Goal: Task Accomplishment & Management: Complete application form

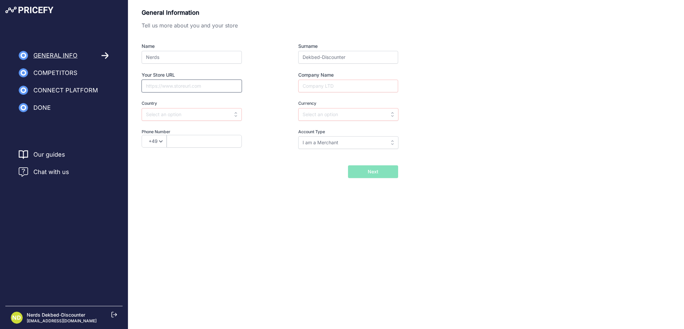
click at [164, 85] on input "Your Store URL" at bounding box center [192, 86] width 100 height 13
type input "https://www.dekbed-discounter.nl"
type input "Vewolar 1 B.V."
type input "Nether"
click at [204, 112] on input "text" at bounding box center [192, 114] width 100 height 13
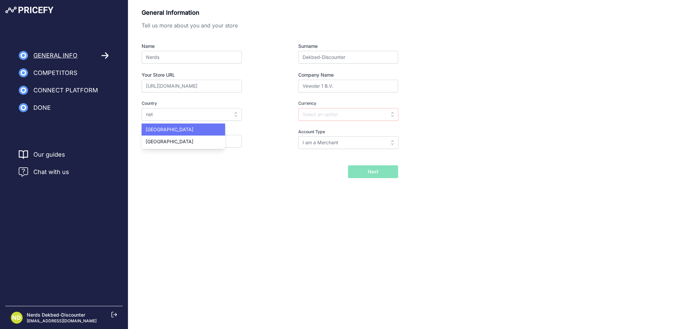
click at [208, 126] on div "Netherlands" at bounding box center [184, 129] width 84 height 12
type input "Netherlands"
type input "EUR"
select select "31"
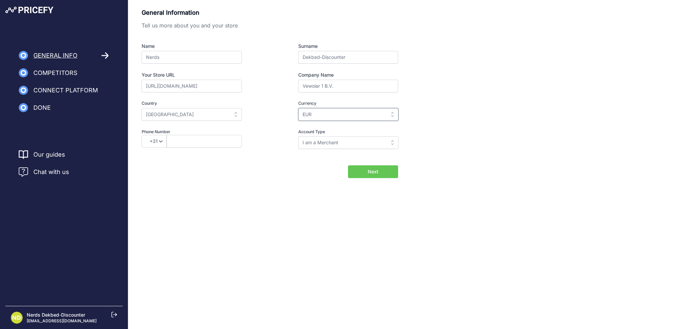
click at [315, 113] on input "EUR" at bounding box center [348, 114] width 100 height 13
click at [424, 112] on div "General Information Tell us more about you and your store Name Nerds Surname De…" at bounding box center [406, 93] width 529 height 170
click at [329, 116] on input "text" at bounding box center [348, 114] width 100 height 13
click at [326, 123] on div "EUR" at bounding box center [340, 129] width 84 height 12
type input "EUR"
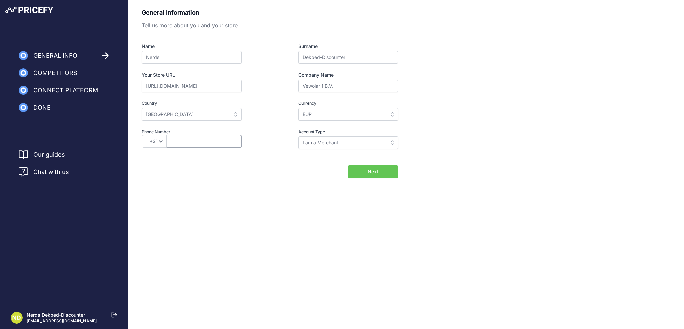
click at [201, 142] on input "text" at bounding box center [204, 141] width 75 height 13
click at [356, 148] on div "General Information Tell us more about you and your store Name Nerds Surname De…" at bounding box center [270, 83] width 257 height 150
click at [352, 144] on input "I am a Merchant" at bounding box center [348, 142] width 100 height 13
click at [495, 140] on div "General Information Tell us more about you and your store Name Nerds Surname De…" at bounding box center [406, 93] width 529 height 170
type input "I am a Merchant"
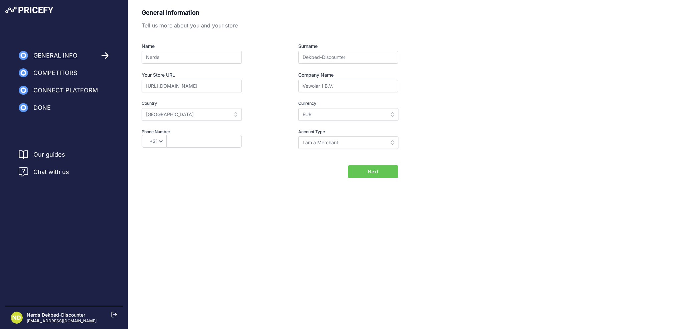
click at [376, 172] on span "Next" at bounding box center [373, 171] width 11 height 7
paste input "853 032813"
type input "0853 032813"
click at [364, 163] on form "General Information Tell us more about you and your store Name Nerds Surname De…" at bounding box center [270, 93] width 257 height 170
click at [366, 168] on button "Next" at bounding box center [373, 171] width 50 height 13
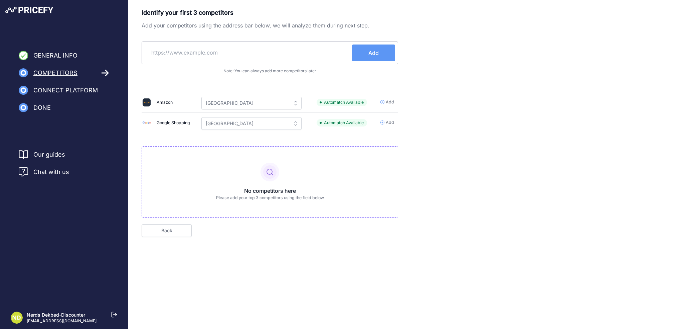
drag, startPoint x: 590, startPoint y: 62, endPoint x: 391, endPoint y: 118, distance: 206.0
click at [588, 62] on div "Identify your first 3 competitors Add your competitors using the address bar be…" at bounding box center [406, 122] width 529 height 229
click at [390, 123] on span "Add" at bounding box center [390, 122] width 8 height 6
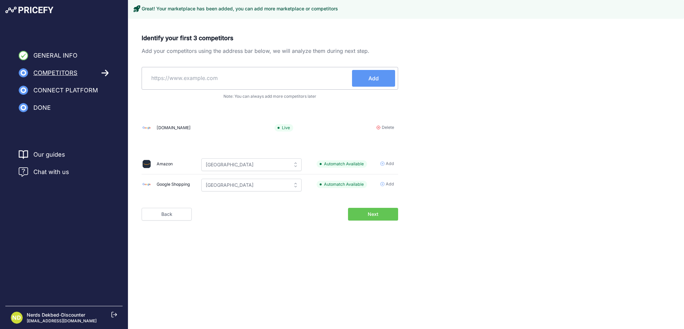
click at [377, 215] on span "Next" at bounding box center [373, 214] width 11 height 7
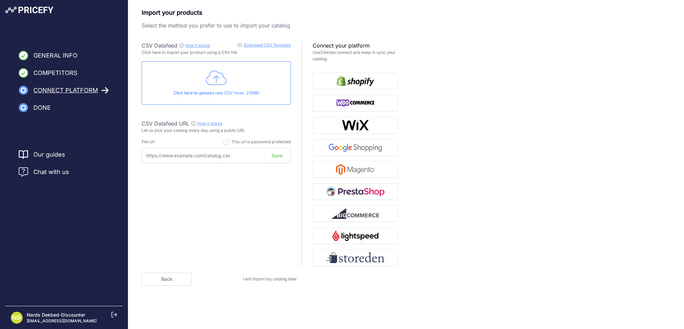
click at [213, 160] on input "text" at bounding box center [216, 155] width 149 height 15
paste input "https://files.channable.com/zPhLOl25vOemSs9P0qqYEA==.xml"
type input "https://files.channable.com/zPhLOl25vOemSs9P0qqYEA==.xml"
click at [366, 150] on img "button" at bounding box center [356, 147] width 58 height 11
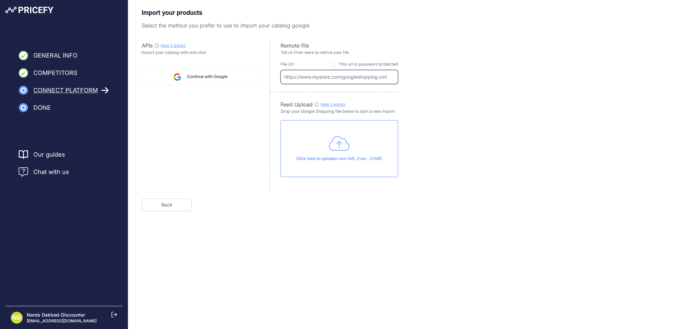
click at [338, 79] on input "text" at bounding box center [340, 77] width 118 height 14
paste input "https://files.channable.com/zPhLOl25vOemSs9P0qqYEA==.xml"
type input "https://files.channable.com/zPhLOl25vOemSs9P0qqYEA==.xml"
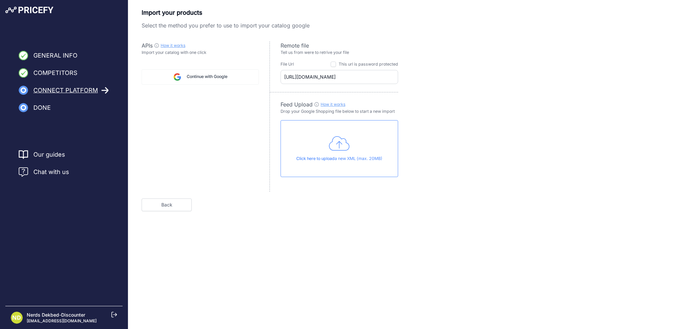
click at [437, 123] on div "Import your products Select the method you prefer to use to import your catalog…" at bounding box center [406, 109] width 529 height 203
click at [373, 208] on button "Next" at bounding box center [373, 204] width 50 height 13
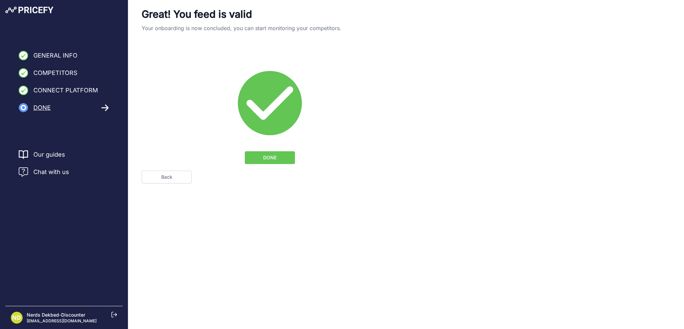
click at [270, 156] on span "DONE" at bounding box center [269, 157] width 13 height 7
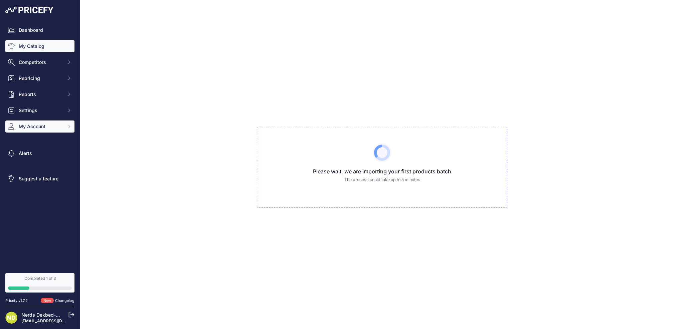
click at [27, 129] on span "My Account" at bounding box center [41, 126] width 44 height 7
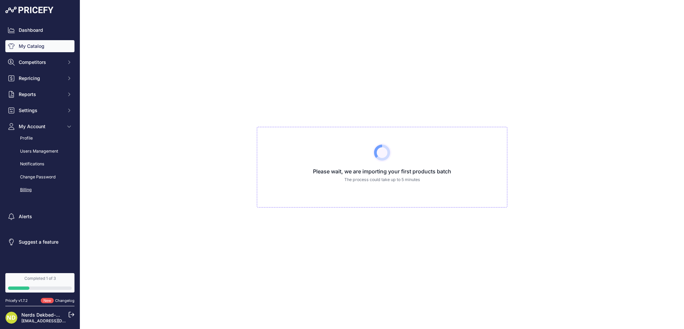
click at [33, 188] on link "Billing" at bounding box center [39, 190] width 69 height 12
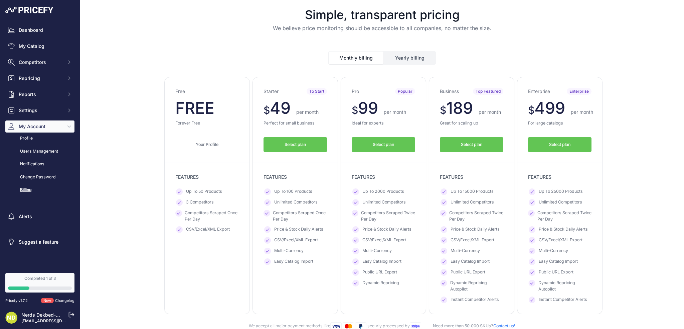
click at [307, 146] on button "Select plan" at bounding box center [295, 144] width 63 height 15
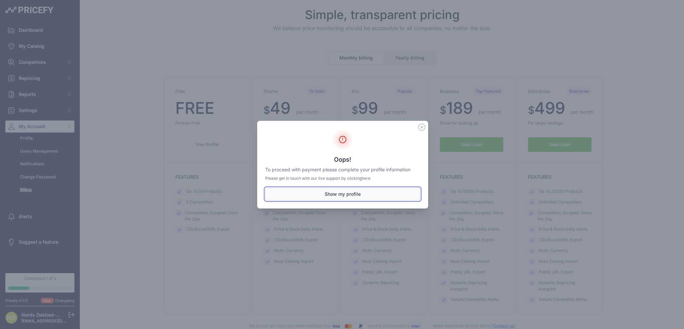
click at [335, 195] on button "Show my profile" at bounding box center [342, 193] width 155 height 13
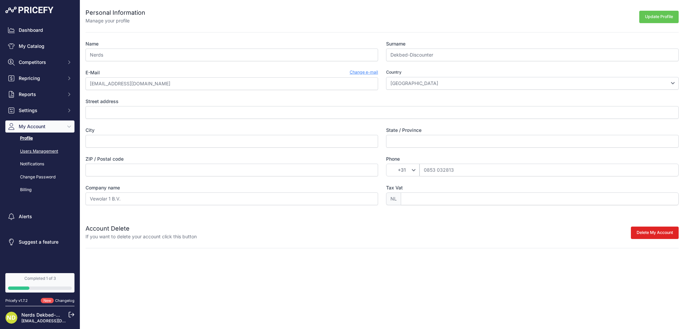
click at [43, 155] on link "Users Management" at bounding box center [39, 151] width 69 height 12
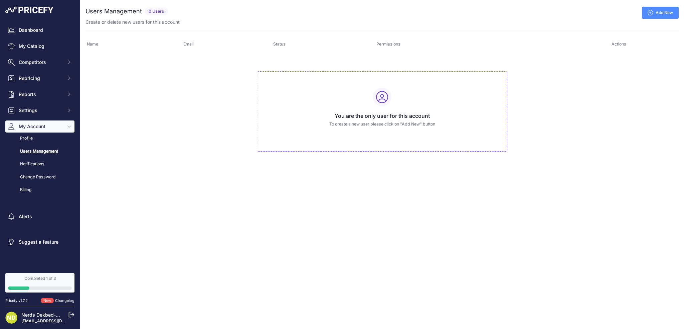
click at [33, 167] on link "Notifications" at bounding box center [39, 164] width 69 height 12
click at [32, 175] on link "Change Password" at bounding box center [39, 177] width 69 height 12
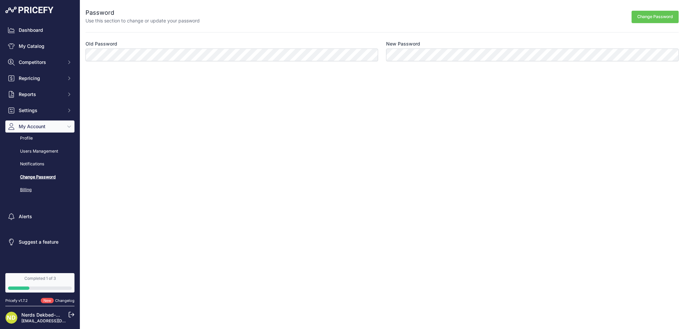
click at [28, 189] on link "Billing" at bounding box center [39, 190] width 69 height 12
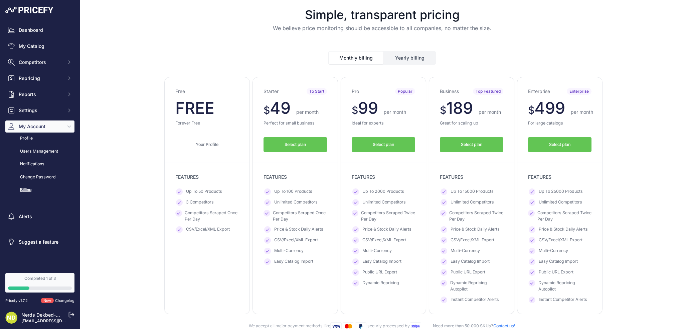
click at [403, 147] on button "Select plan" at bounding box center [383, 144] width 63 height 15
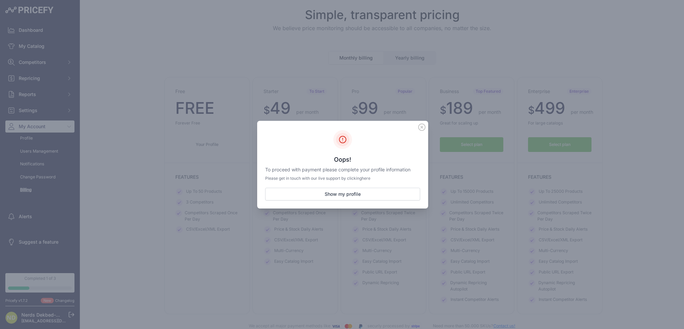
click at [368, 177] on link "here" at bounding box center [366, 177] width 9 height 5
click at [362, 191] on button "Show my profile" at bounding box center [342, 193] width 155 height 13
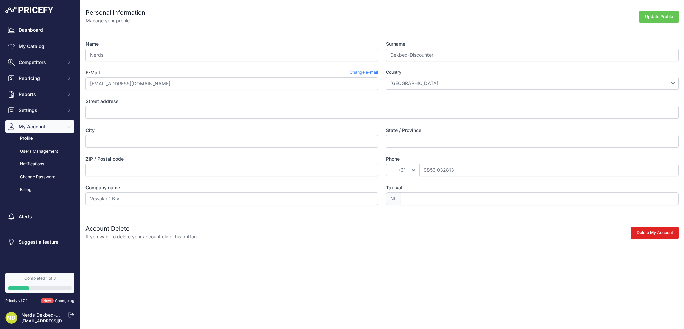
click at [37, 282] on link "Completed 1 of 3" at bounding box center [39, 282] width 69 height 19
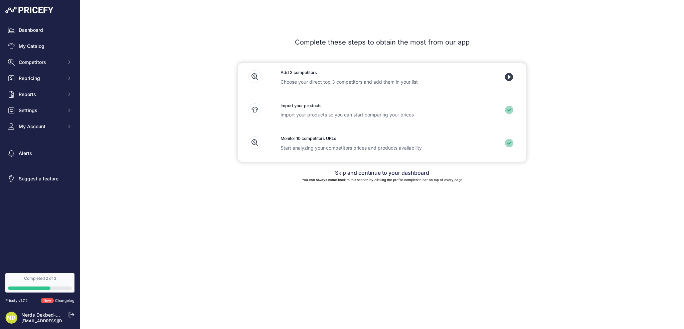
click at [512, 77] on icon at bounding box center [509, 77] width 8 height 8
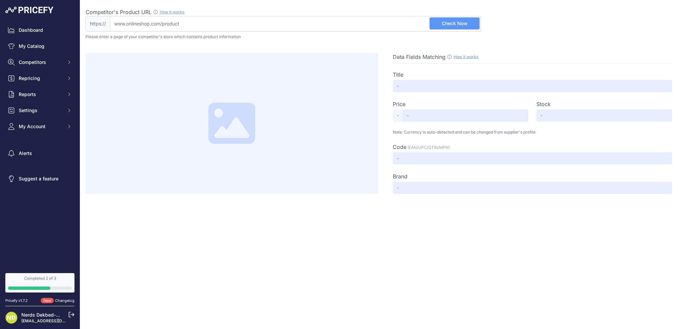
click at [190, 27] on input "Competitor's Product URL How it works In order to create your competitor's extr…" at bounding box center [295, 23] width 371 height 15
click at [217, 12] on div "Competitor's Product URL How it works In order to create your competitor's extr…" at bounding box center [284, 12] width 396 height 8
click at [217, 16] on input "Competitor's Product URL How it works In order to create your competitor's extr…" at bounding box center [295, 23] width 371 height 15
click at [214, 18] on input "Competitor's Product URL How it works In order to create your competitor's extr…" at bounding box center [295, 23] width 371 height 15
paste input "https://www.smulderstextiel.nl/ariadne-at-home-wind-dekbedovertrek-22458/"
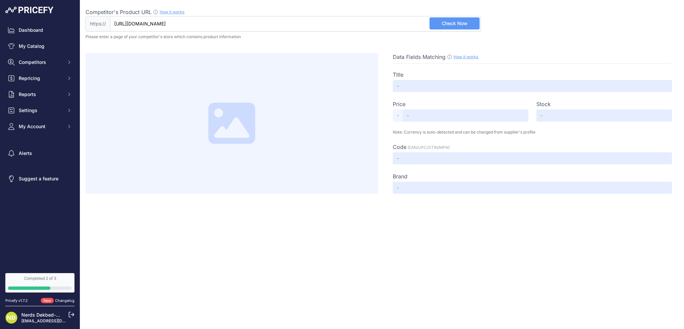
type input "www.smulderstextiel.nl/ariadne-at-home-wind-dekbedovertrek-22458/"
click at [446, 21] on span "Check Now" at bounding box center [455, 23] width 26 height 7
type input "ARIADNE AT HOME WIND DEKBEDOVERTREK GROEN"
type input "27.00"
type input "Available"
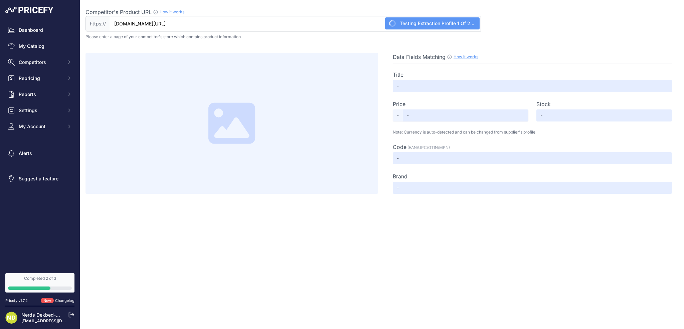
type input "8719931094393"
type input "Ariadne at Home"
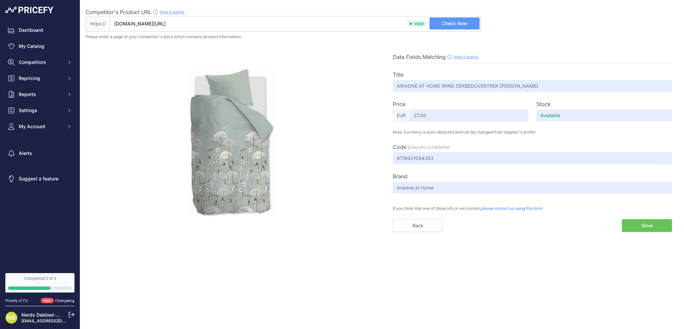
click at [411, 223] on link "Back" at bounding box center [418, 225] width 50 height 13
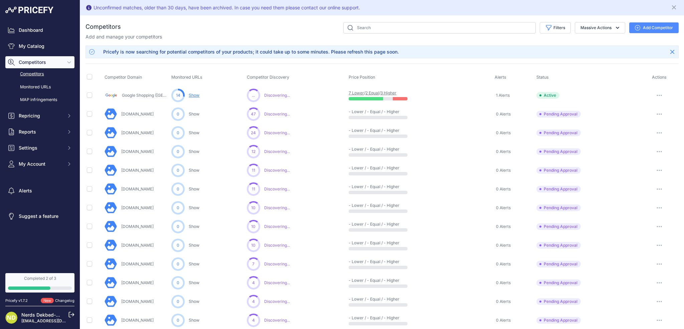
click at [385, 92] on link "3 Higher" at bounding box center [389, 92] width 16 height 5
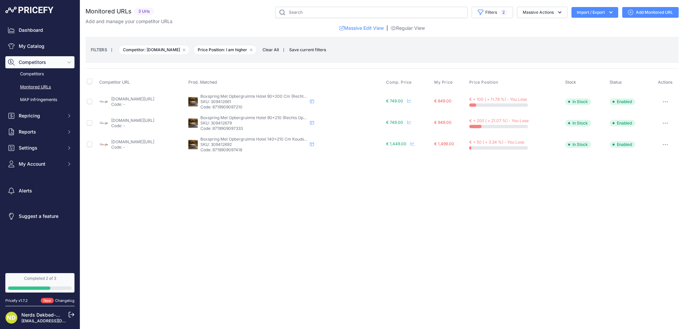
click at [492, 97] on span "€ + 100 ( + 11.78 %) - You Lose" at bounding box center [499, 99] width 58 height 5
click at [403, 99] on span "€ 749.00" at bounding box center [394, 100] width 17 height 5
click at [411, 100] on icon at bounding box center [409, 101] width 4 height 4
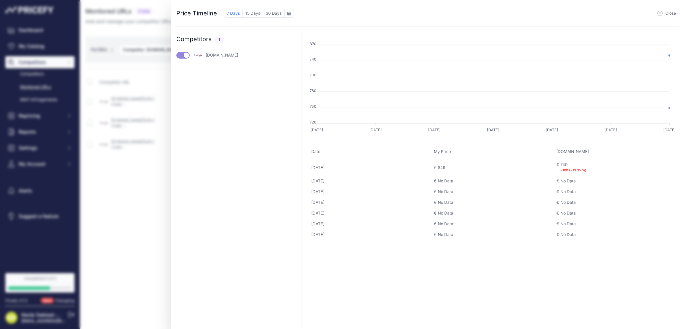
click at [144, 144] on div "Price Timeline 7 Days 15 Days 30 Days to August 2025 Sun 1" at bounding box center [342, 164] width 684 height 329
click at [142, 54] on div "Price Timeline 7 Days 15 Days 30 Days to August 2025 Sun 1" at bounding box center [342, 164] width 684 height 329
click at [669, 15] on span "Close" at bounding box center [671, 13] width 11 height 5
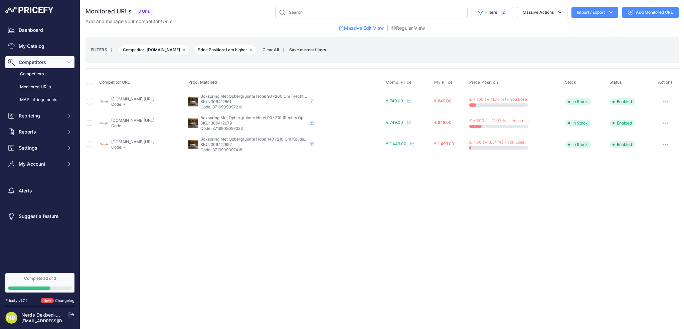
click at [670, 12] on link "Add Monitored URL" at bounding box center [651, 12] width 56 height 11
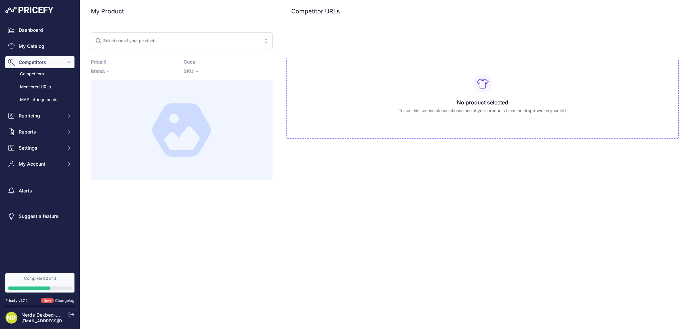
drag, startPoint x: 610, startPoint y: 31, endPoint x: 601, endPoint y: 35, distance: 9.6
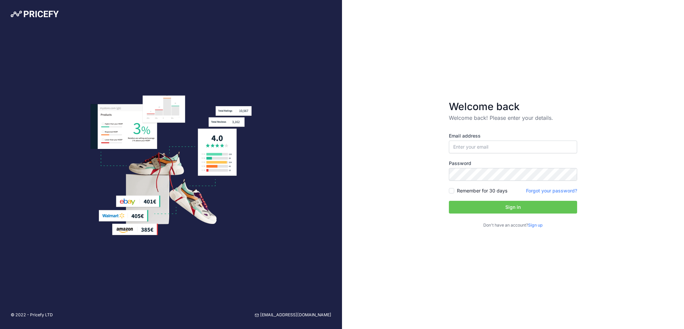
drag, startPoint x: 525, startPoint y: 159, endPoint x: 522, endPoint y: 153, distance: 7.2
click at [524, 159] on div "Email address Password Remember for 30 days" at bounding box center [513, 180] width 128 height 96
click at [522, 152] on input "email" at bounding box center [513, 146] width 128 height 13
type input "[EMAIL_ADDRESS][DOMAIN_NAME]"
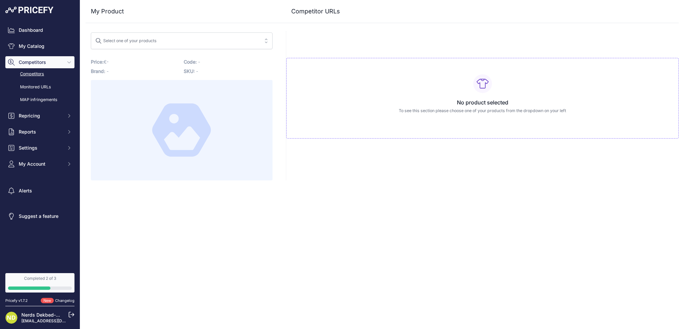
click at [37, 74] on link "Competitors" at bounding box center [39, 74] width 69 height 12
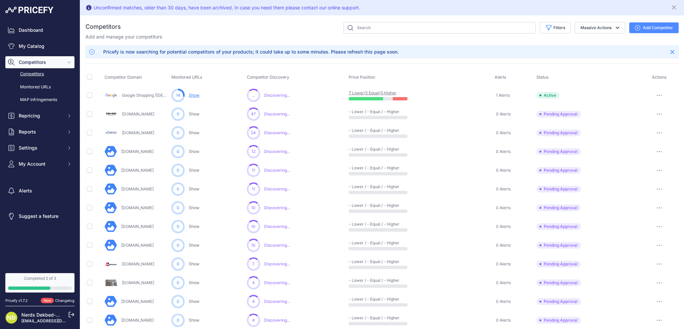
click at [192, 95] on link "Show" at bounding box center [194, 95] width 11 height 5
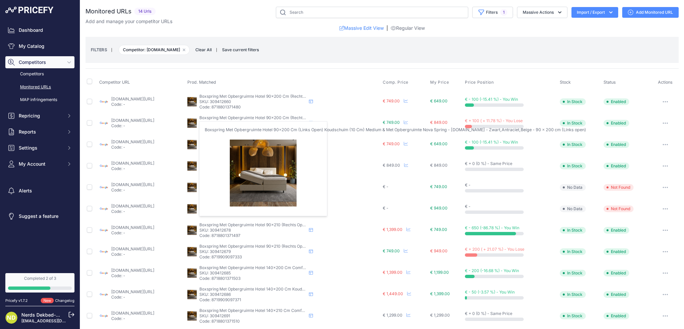
scroll to position [68, 0]
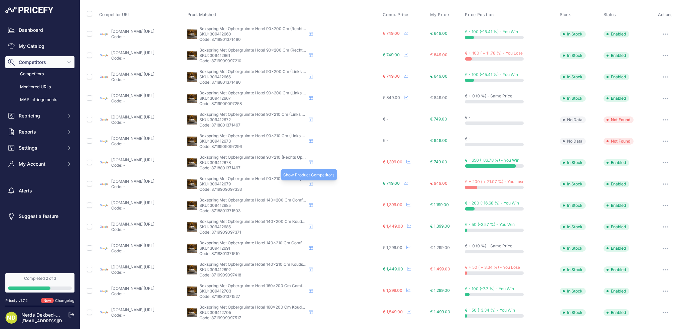
click at [313, 182] on icon at bounding box center [311, 183] width 4 height 4
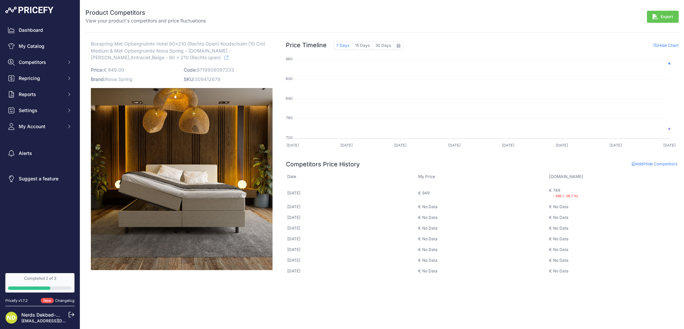
click at [563, 177] on p "[DOMAIN_NAME]" at bounding box center [575, 176] width 53 height 6
